Goal: Find specific page/section

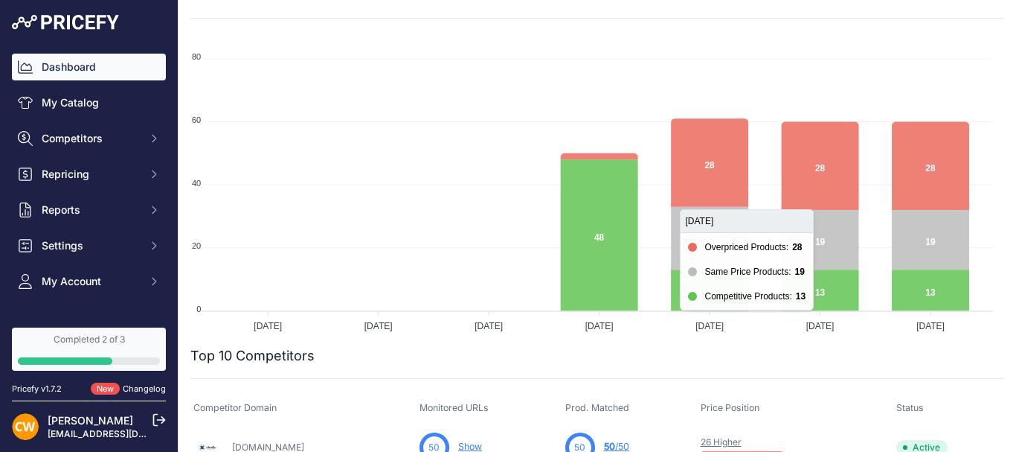
scroll to position [149, 0]
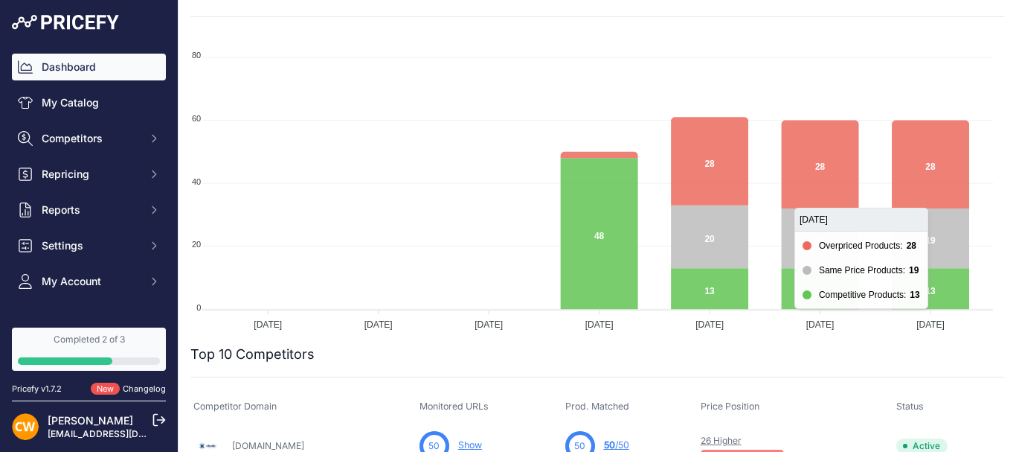
click at [918, 160] on icon at bounding box center [930, 165] width 77 height 88
click at [909, 240] on icon at bounding box center [930, 238] width 77 height 60
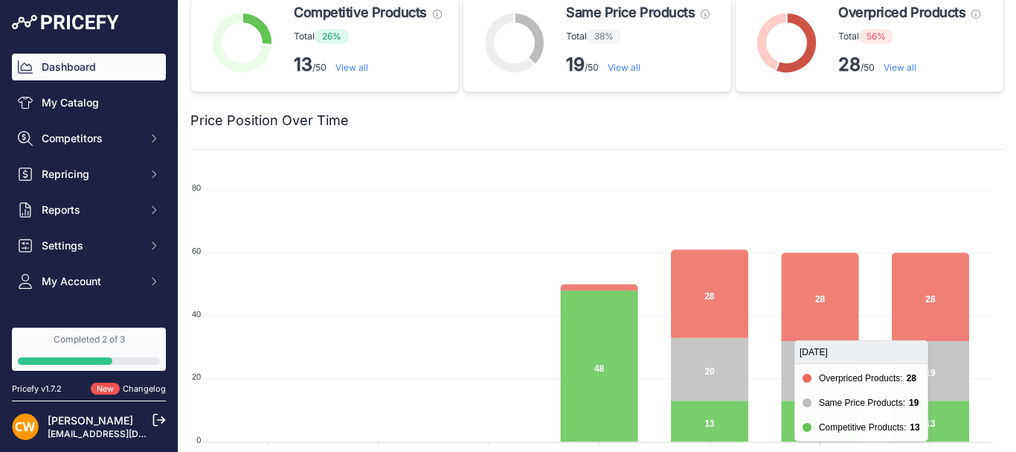
scroll to position [0, 0]
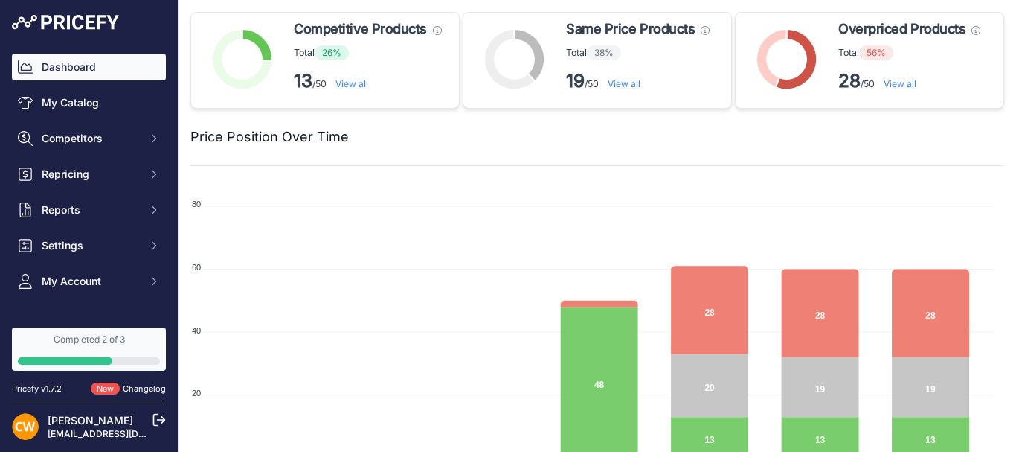
click at [865, 72] on p "28 /50 View all" at bounding box center [909, 81] width 142 height 24
click at [891, 80] on link "View all" at bounding box center [900, 83] width 33 height 11
